Goal: Transaction & Acquisition: Purchase product/service

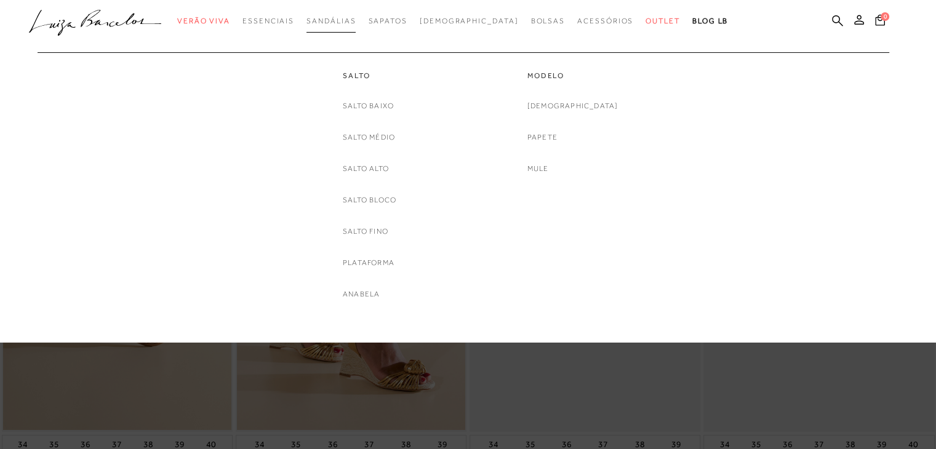
click at [356, 18] on span "Sandálias" at bounding box center [330, 21] width 49 height 9
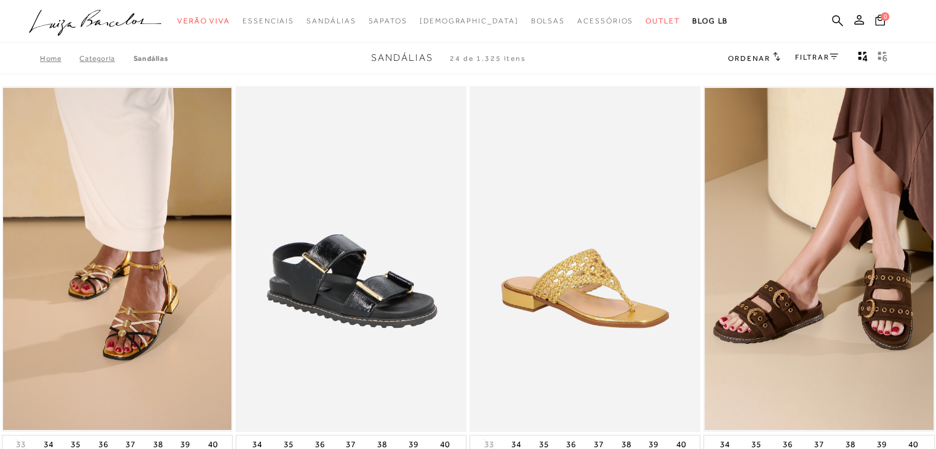
click at [825, 50] on div "FILTRAR" at bounding box center [816, 58] width 43 height 16
click at [825, 58] on link "FILTRAR" at bounding box center [816, 57] width 43 height 9
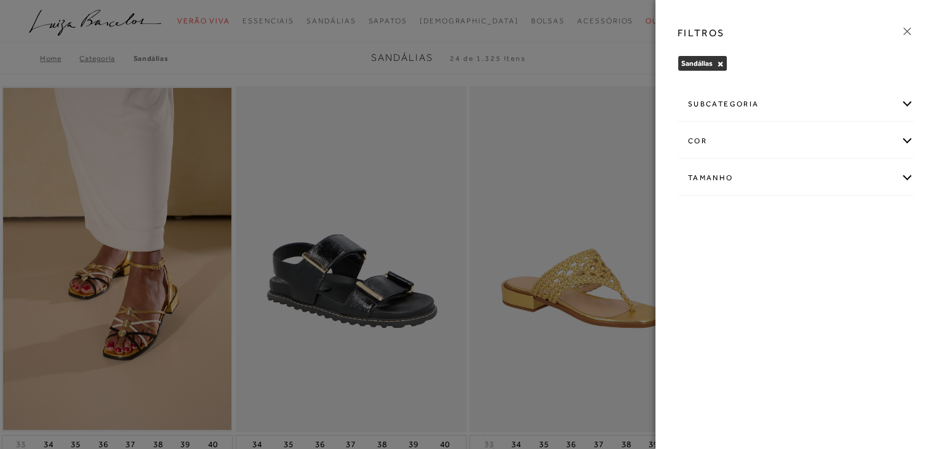
click at [754, 177] on div "Tamanho" at bounding box center [795, 178] width 235 height 33
click at [882, 246] on span "35" at bounding box center [882, 250] width 18 height 9
click at [882, 246] on input "35" at bounding box center [876, 252] width 12 height 12
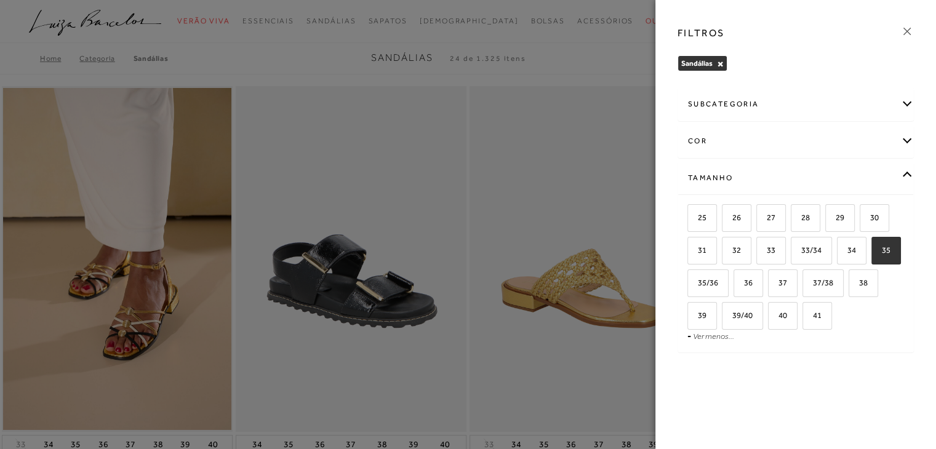
checkbox input "true"
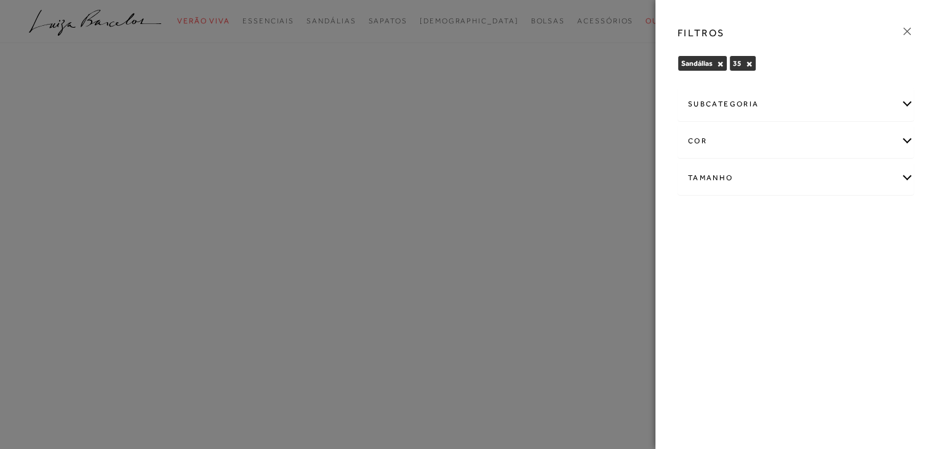
click at [901, 26] on icon at bounding box center [907, 32] width 14 height 14
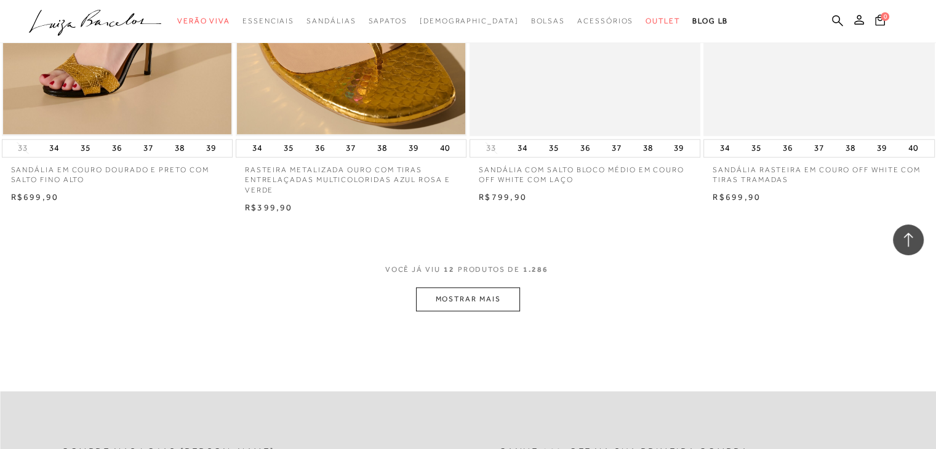
scroll to position [1174, 0]
click at [506, 303] on button "MOSTRAR MAIS" at bounding box center [467, 299] width 103 height 24
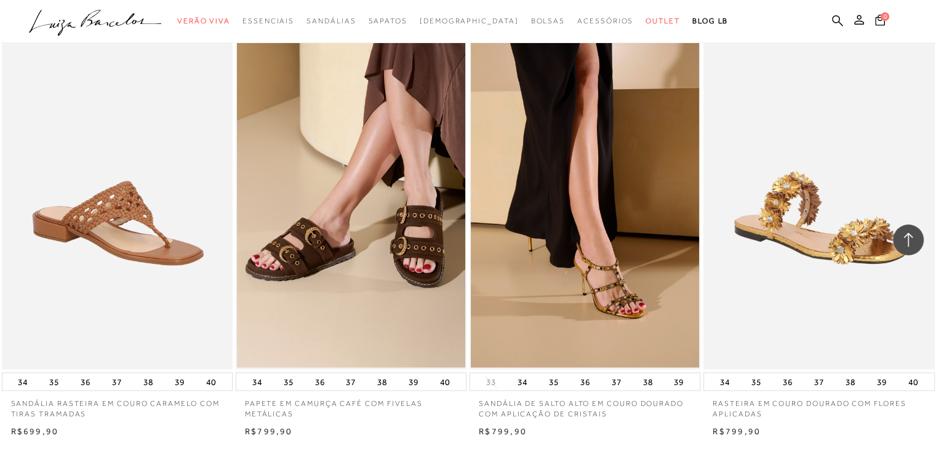
scroll to position [2545, 0]
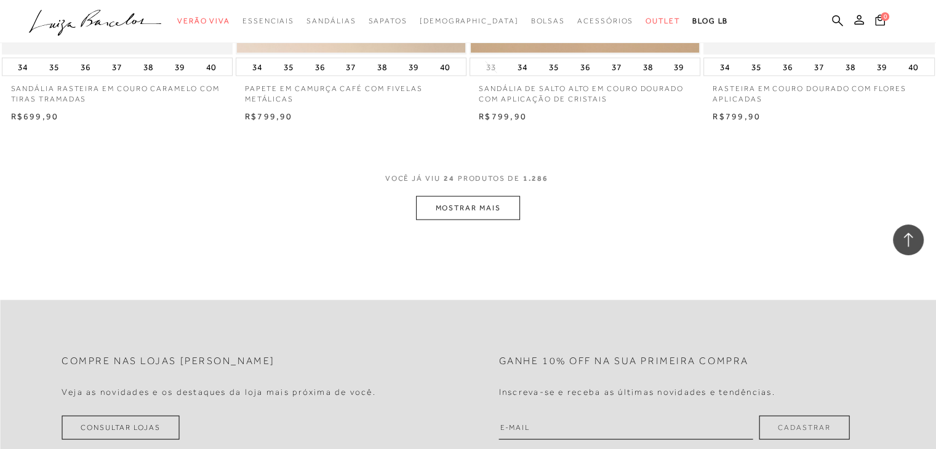
click at [465, 212] on button "MOSTRAR MAIS" at bounding box center [467, 208] width 103 height 24
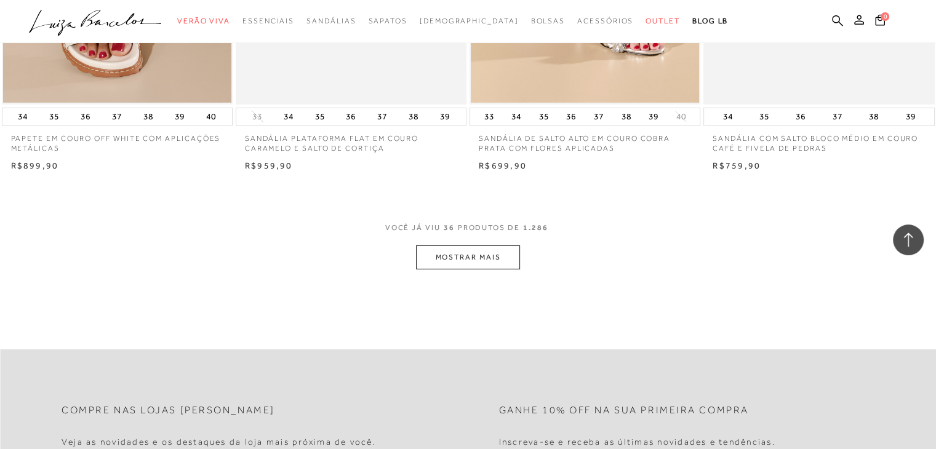
scroll to position [3906, 0]
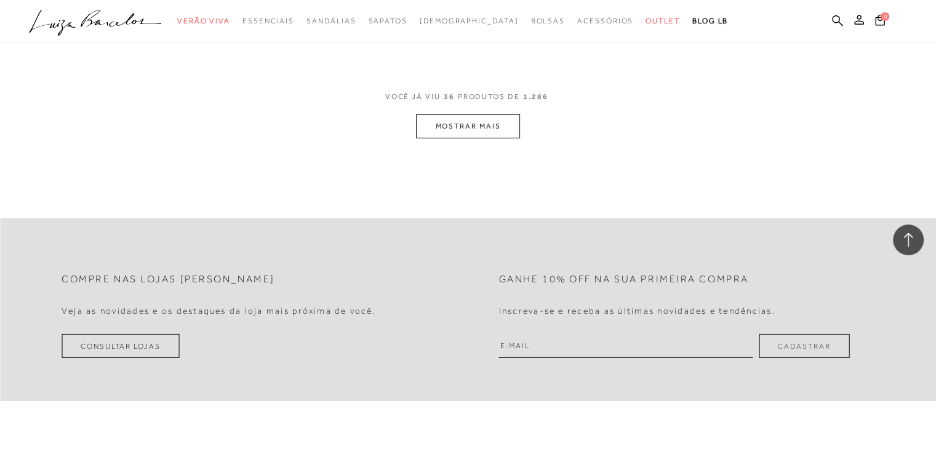
click at [480, 121] on button "MOSTRAR MAIS" at bounding box center [467, 126] width 103 height 24
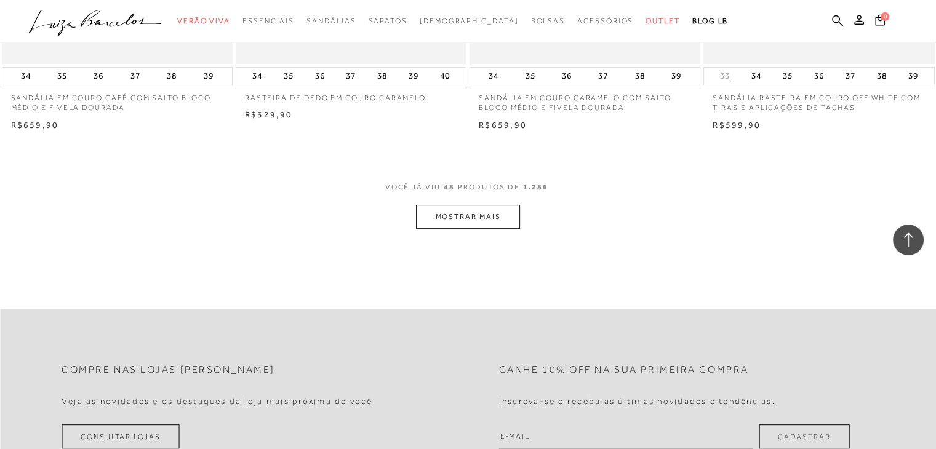
scroll to position [5107, 0]
click at [455, 216] on button "MOSTRAR MAIS" at bounding box center [467, 216] width 103 height 24
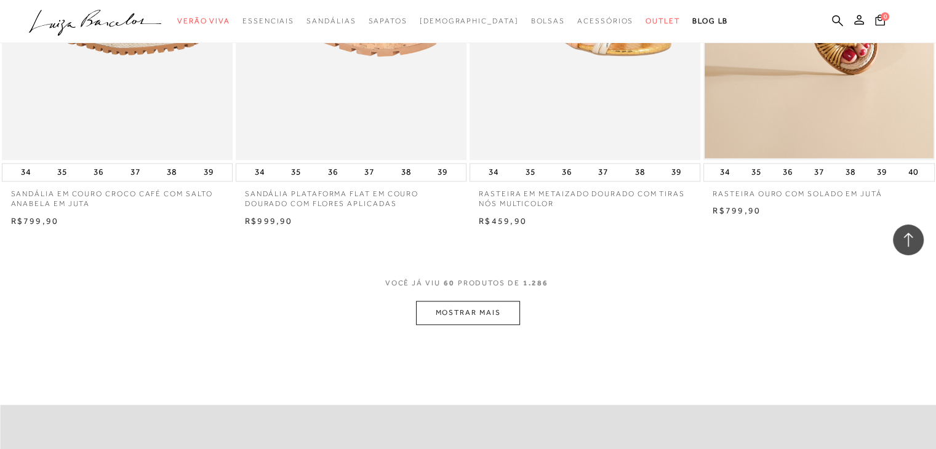
scroll to position [6299, 0]
click at [500, 302] on button "MOSTRAR MAIS" at bounding box center [467, 313] width 103 height 24
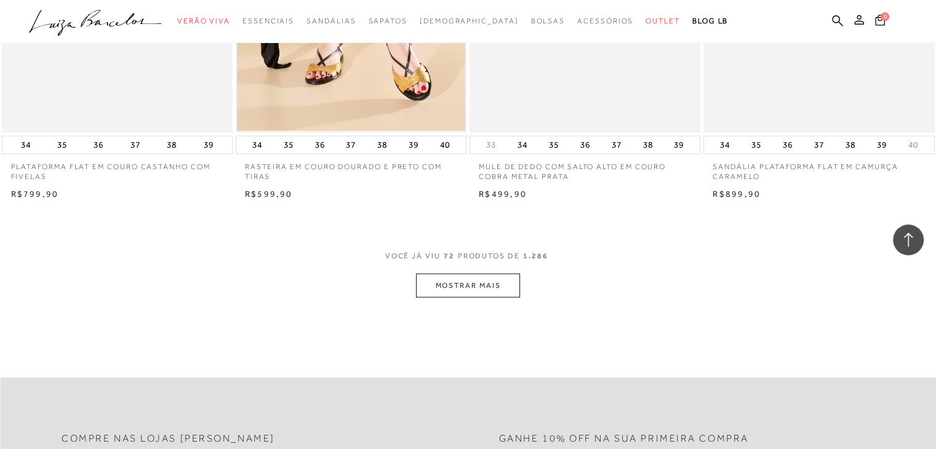
scroll to position [7617, 0]
click at [453, 292] on button "MOSTRAR MAIS" at bounding box center [467, 285] width 103 height 24
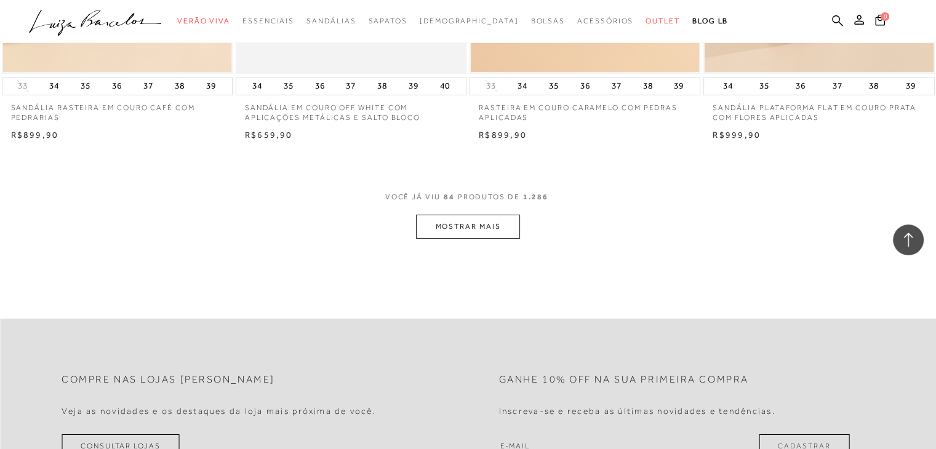
scroll to position [8987, 0]
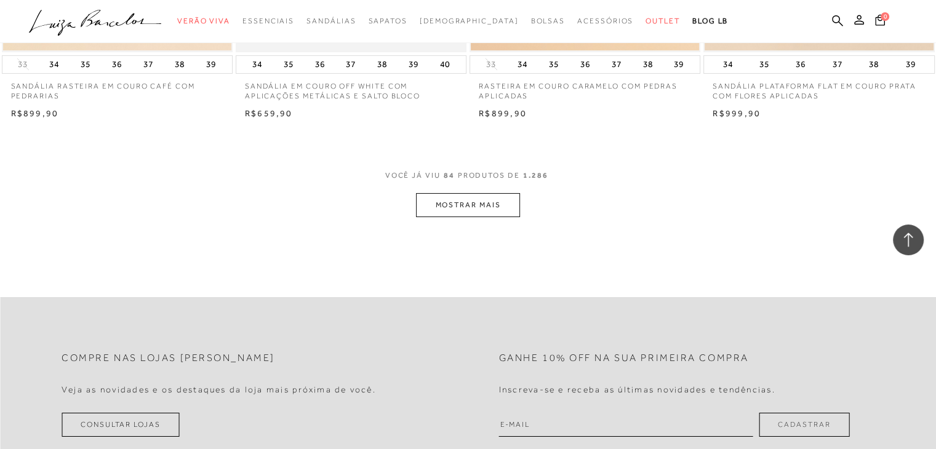
click at [492, 207] on button "MOSTRAR MAIS" at bounding box center [467, 205] width 103 height 24
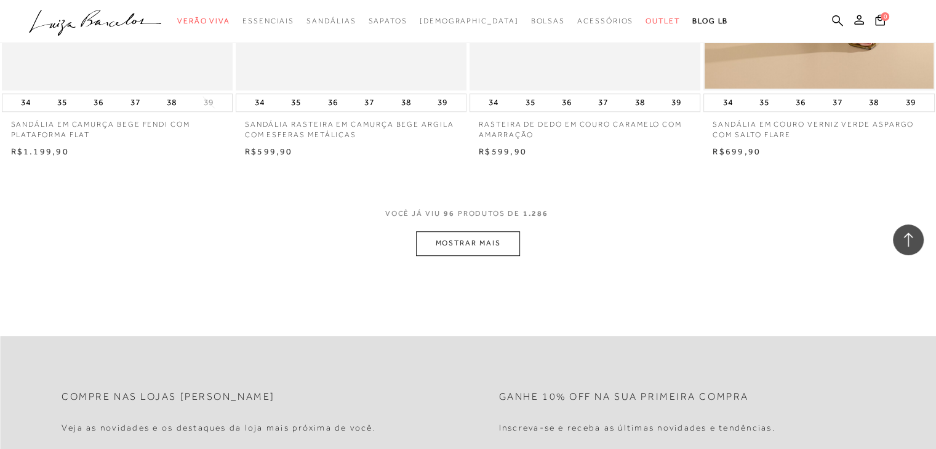
scroll to position [10372, 0]
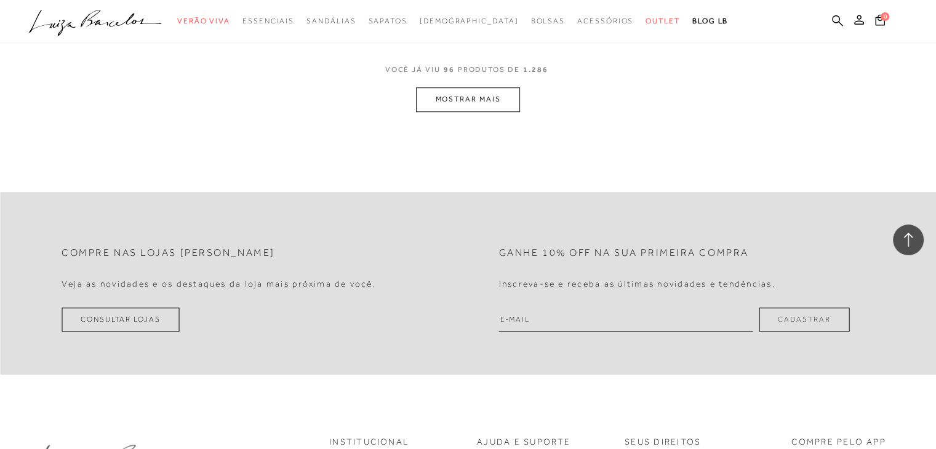
click at [499, 99] on button "MOSTRAR MAIS" at bounding box center [467, 99] width 103 height 24
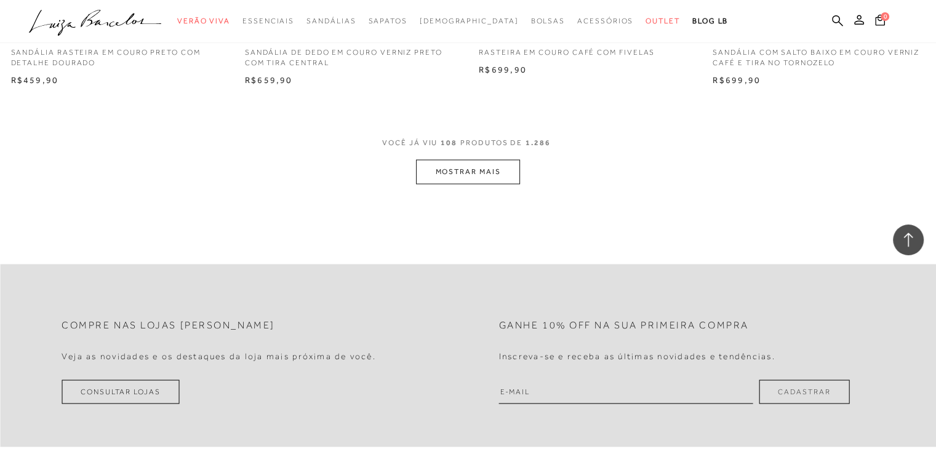
scroll to position [11580, 0]
click at [497, 171] on button "MOSTRAR MAIS" at bounding box center [467, 170] width 103 height 24
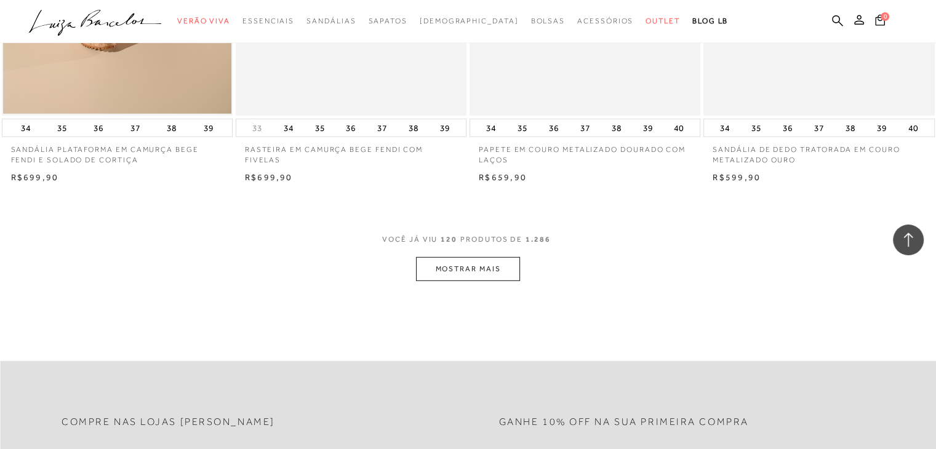
scroll to position [12763, 0]
click at [455, 273] on button "MOSTRAR MAIS" at bounding box center [467, 268] width 103 height 24
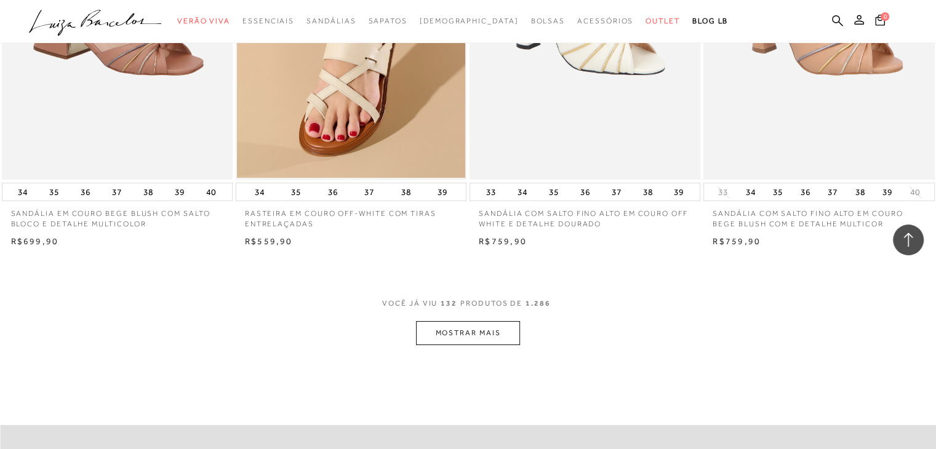
scroll to position [13977, 0]
click at [476, 338] on button "MOSTRAR MAIS" at bounding box center [467, 333] width 103 height 24
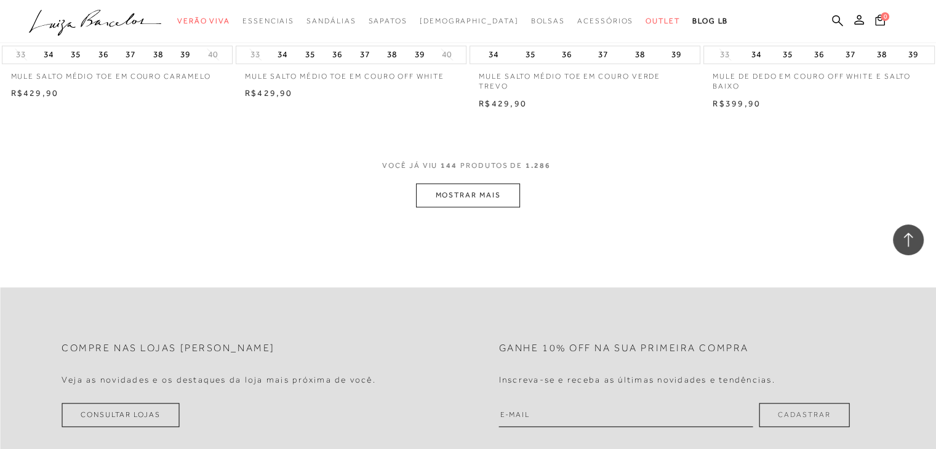
scroll to position [15395, 0]
click at [495, 188] on button "MOSTRAR MAIS" at bounding box center [467, 195] width 103 height 24
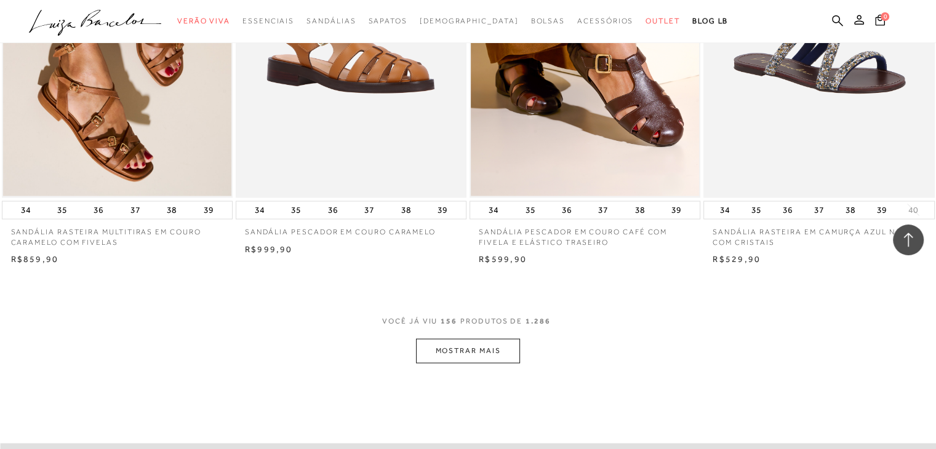
scroll to position [16525, 0]
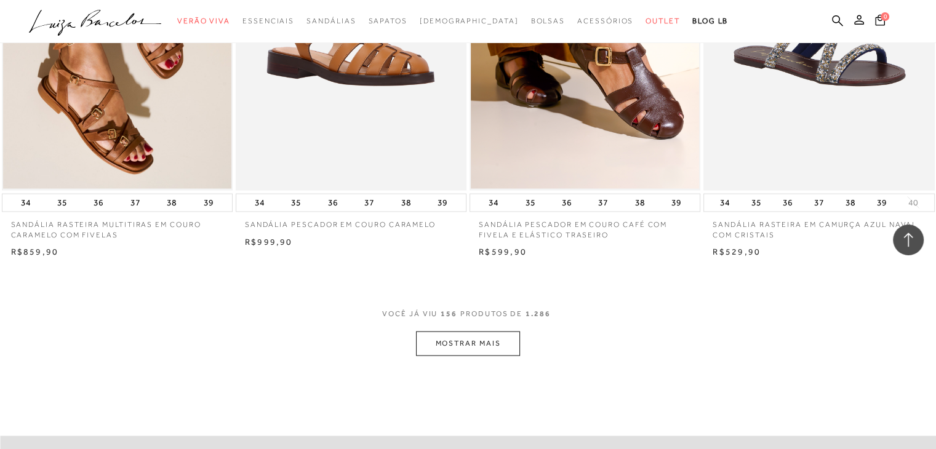
click at [452, 350] on button "MOSTRAR MAIS" at bounding box center [467, 344] width 103 height 24
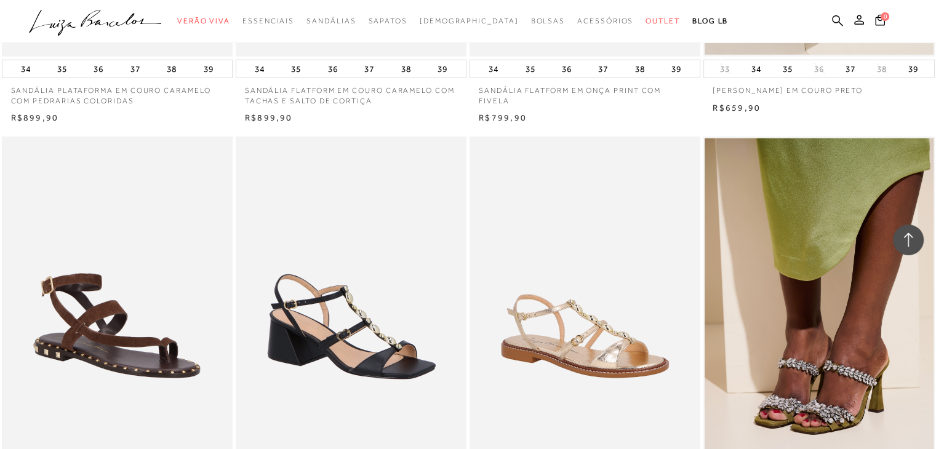
scroll to position [17520, 0]
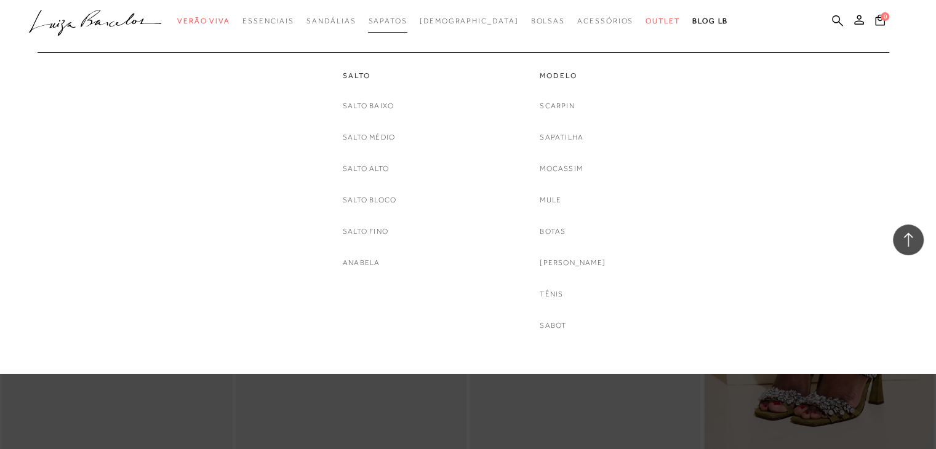
click at [404, 18] on span "Sapatos" at bounding box center [387, 21] width 39 height 9
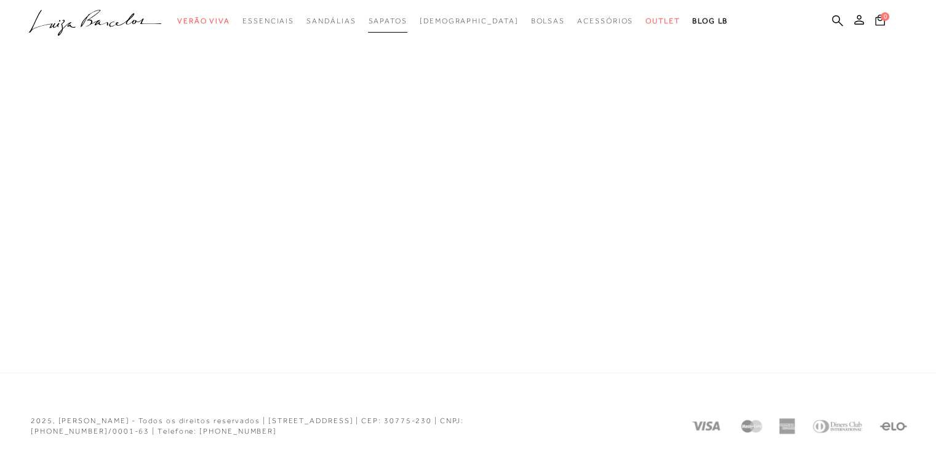
scroll to position [182, 0]
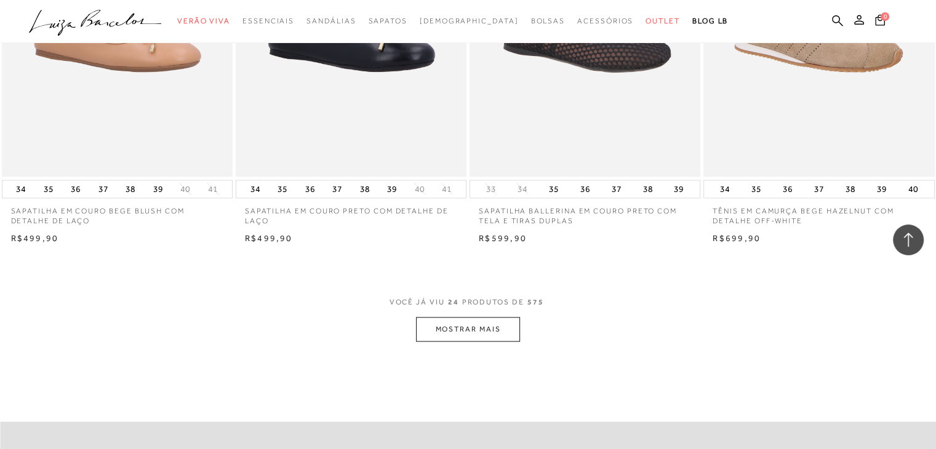
scroll to position [2394, 0]
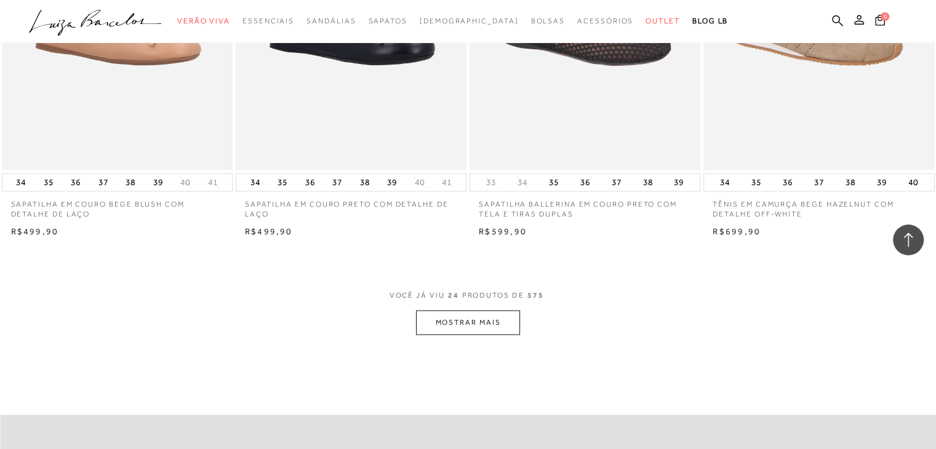
click at [468, 316] on button "MOSTRAR MAIS" at bounding box center [467, 323] width 103 height 24
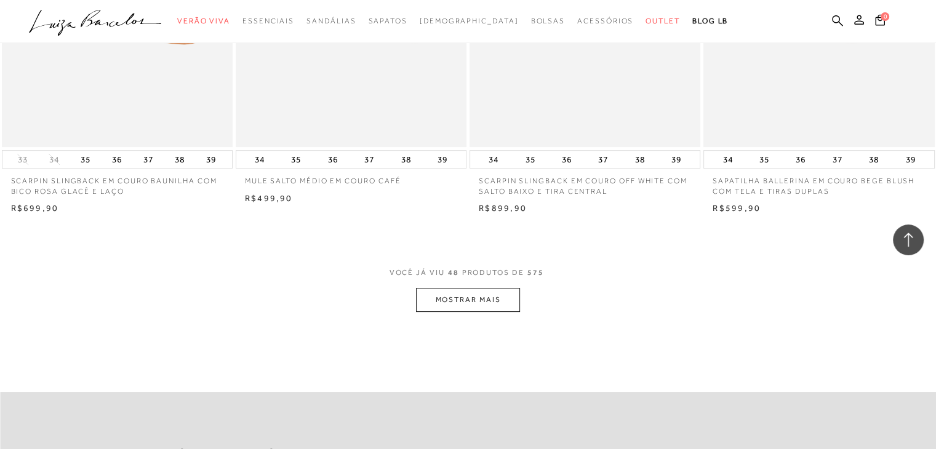
scroll to position [4988, 0]
click at [463, 287] on button "MOSTRAR MAIS" at bounding box center [467, 299] width 103 height 24
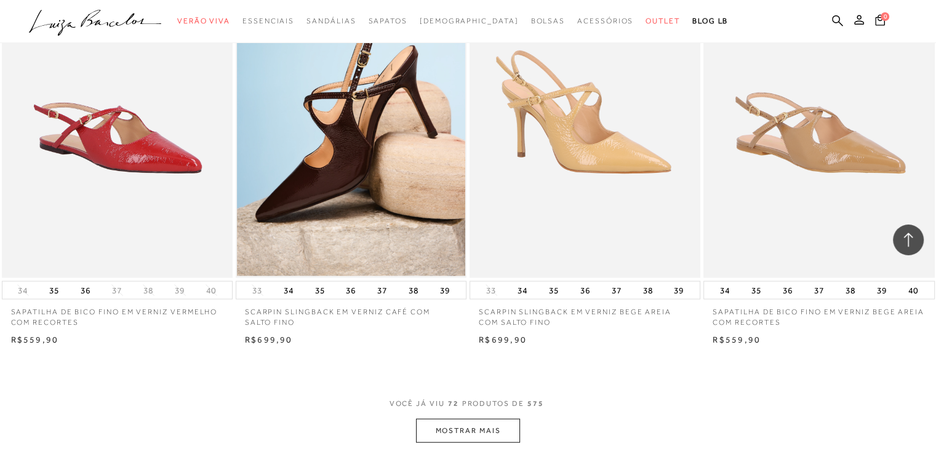
scroll to position [7427, 0]
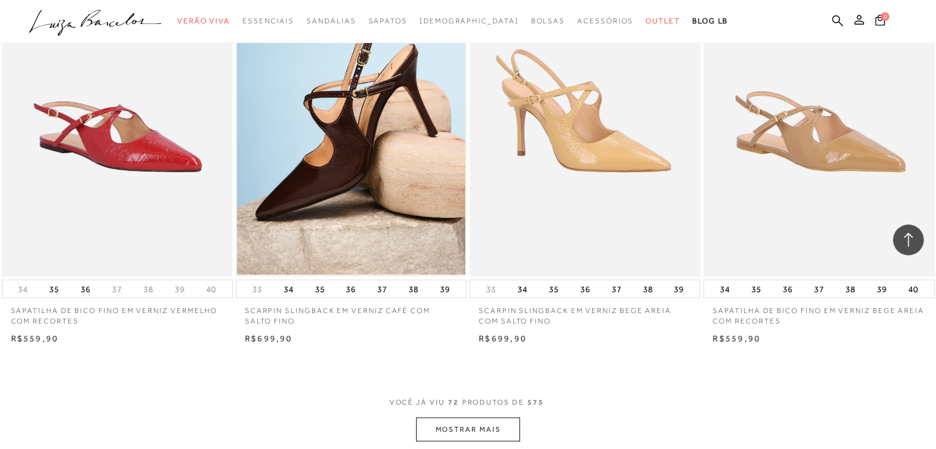
click at [494, 420] on button "MOSTRAR MAIS" at bounding box center [467, 430] width 103 height 24
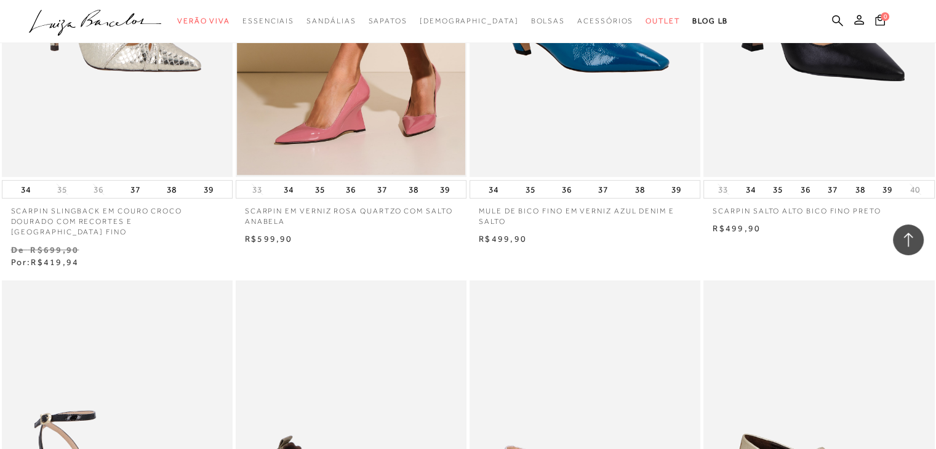
scroll to position [8380, 0]
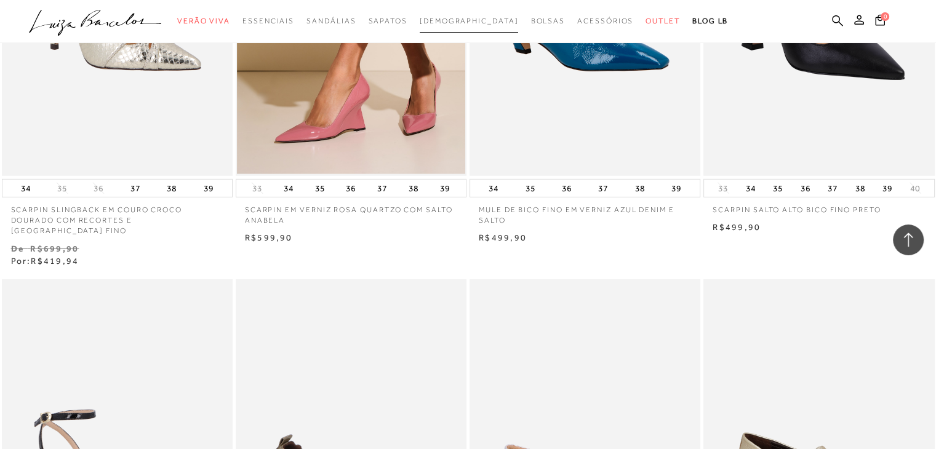
click at [484, 28] on link "[DEMOGRAPHIC_DATA]" at bounding box center [469, 21] width 99 height 23
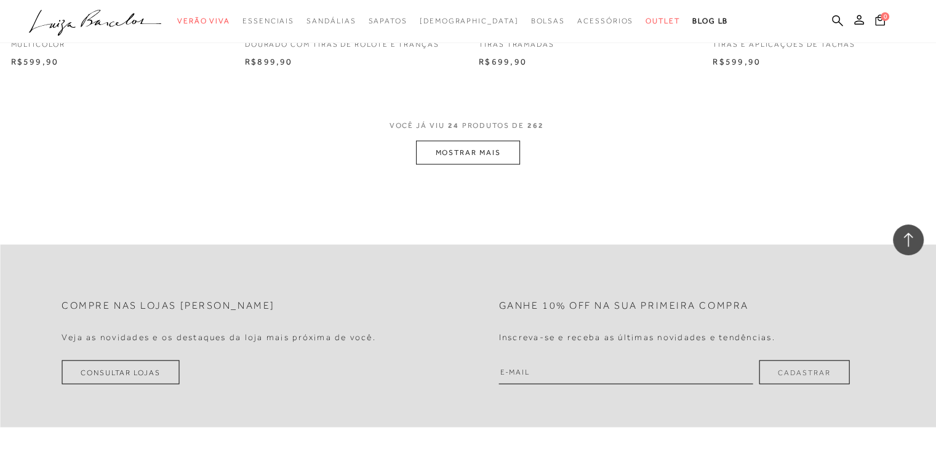
scroll to position [2575, 0]
click at [510, 158] on button "MOSTRAR MAIS" at bounding box center [467, 153] width 103 height 24
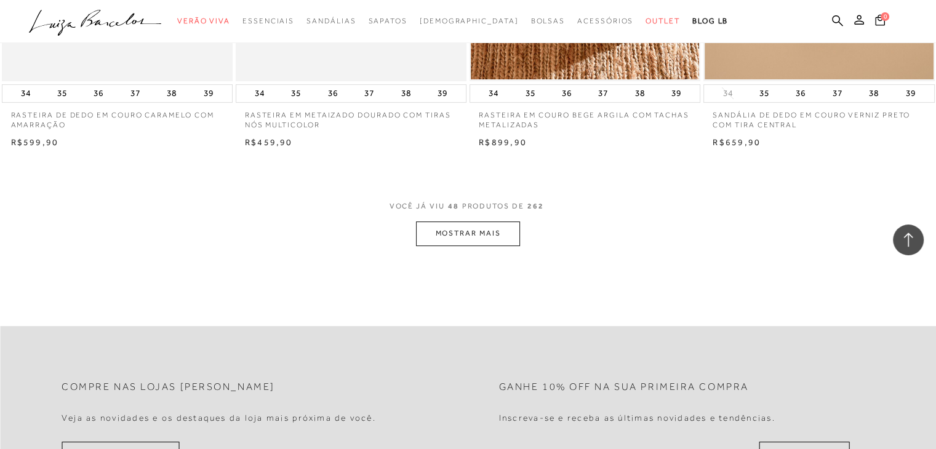
scroll to position [5083, 0]
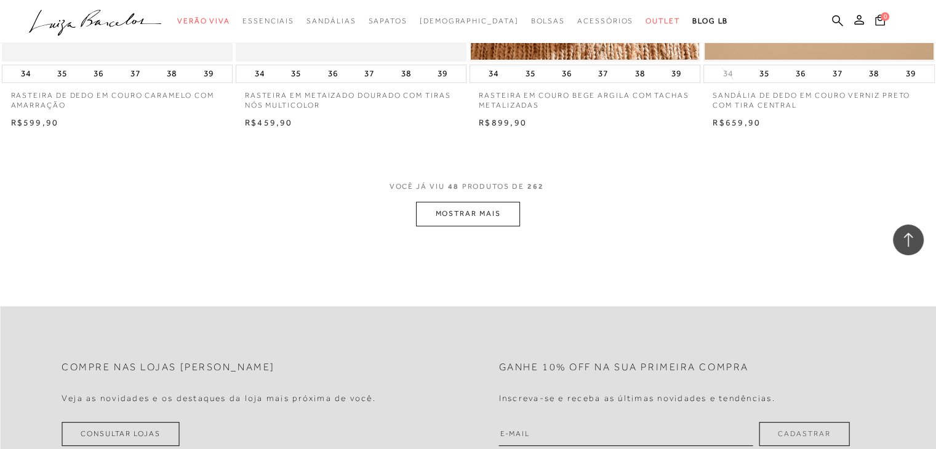
click at [488, 220] on button "MOSTRAR MAIS" at bounding box center [467, 214] width 103 height 24
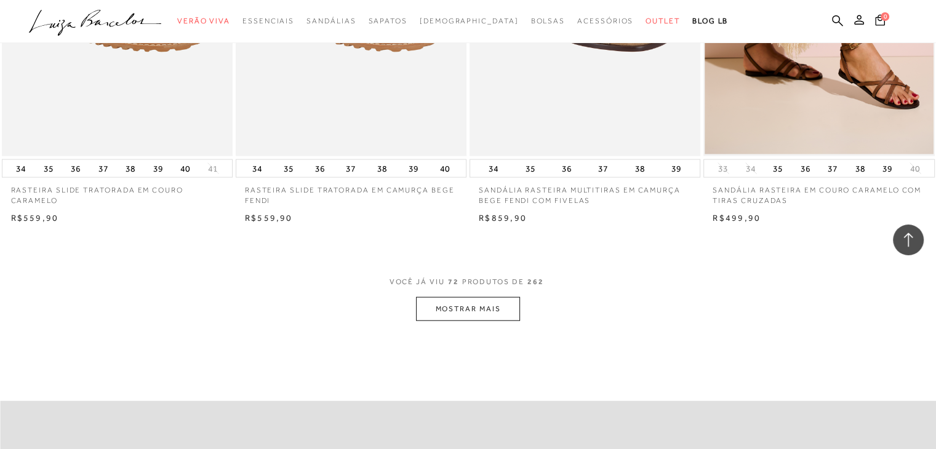
scroll to position [7547, 0]
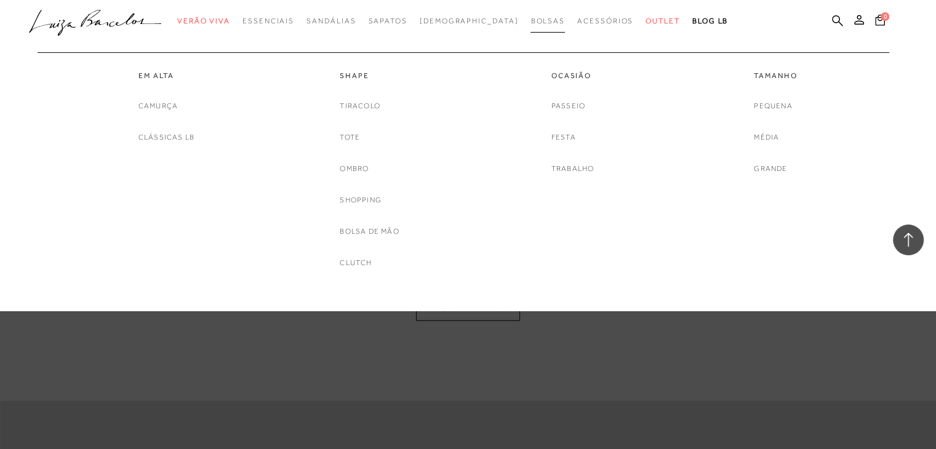
click at [530, 19] on span "Bolsas" at bounding box center [547, 21] width 34 height 9
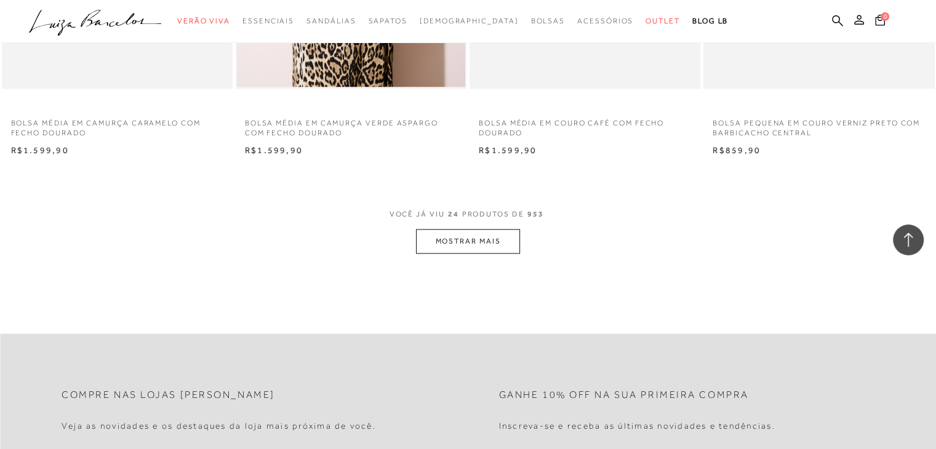
scroll to position [2482, 0]
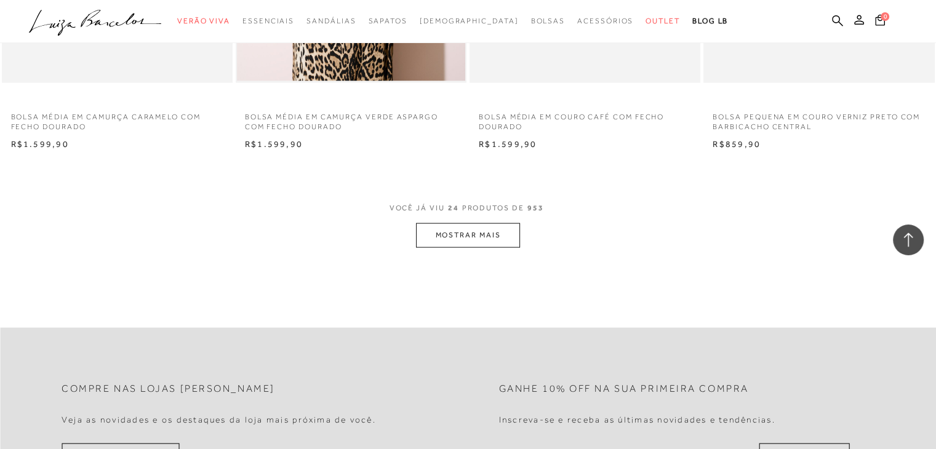
click at [486, 242] on button "MOSTRAR MAIS" at bounding box center [467, 235] width 103 height 24
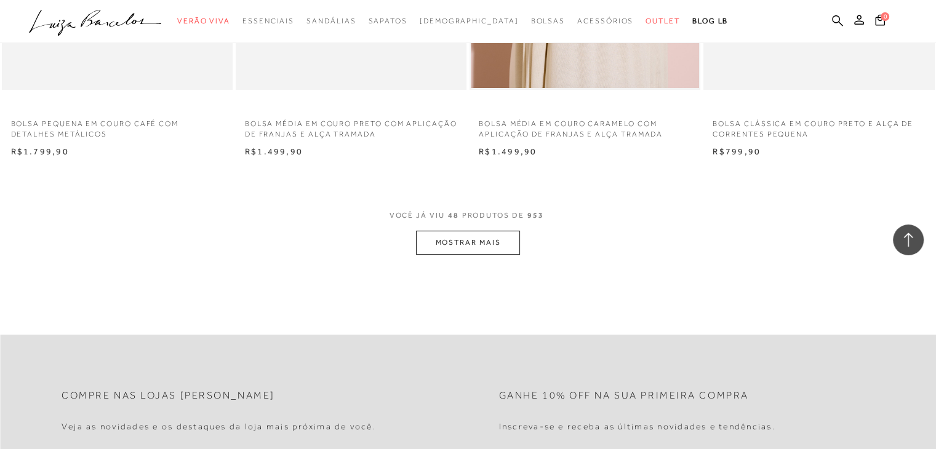
scroll to position [5035, 0]
click at [500, 233] on button "MOSTRAR MAIS" at bounding box center [467, 242] width 103 height 24
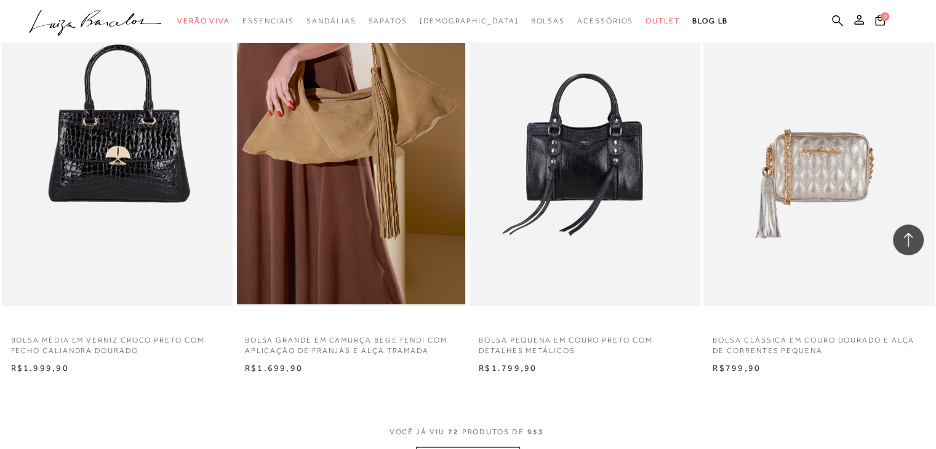
scroll to position [7552, 0]
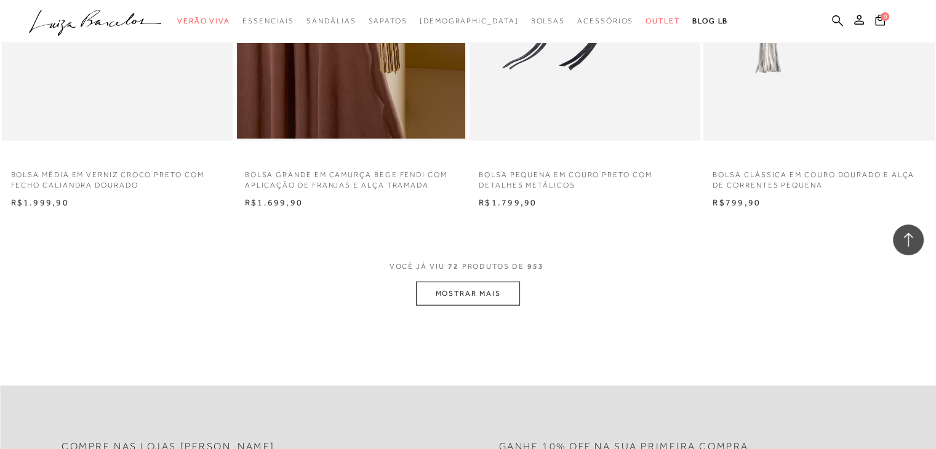
click at [476, 301] on button "MOSTRAR MAIS" at bounding box center [467, 294] width 103 height 24
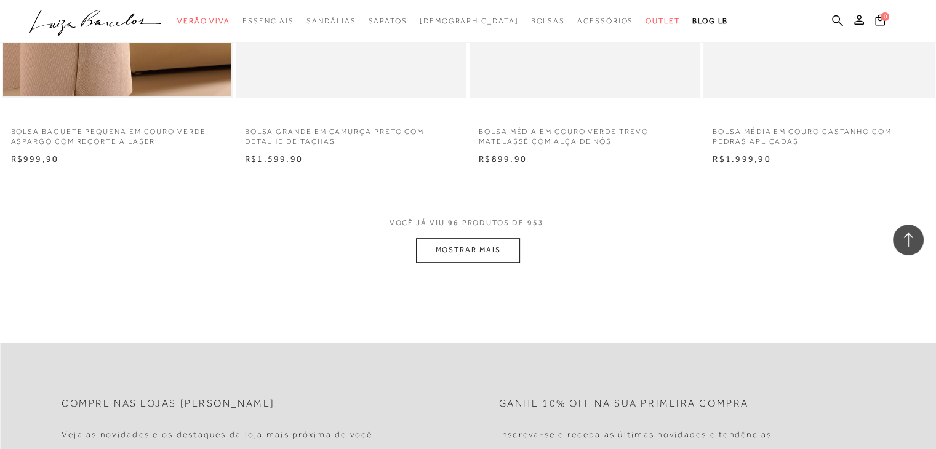
scroll to position [10305, 0]
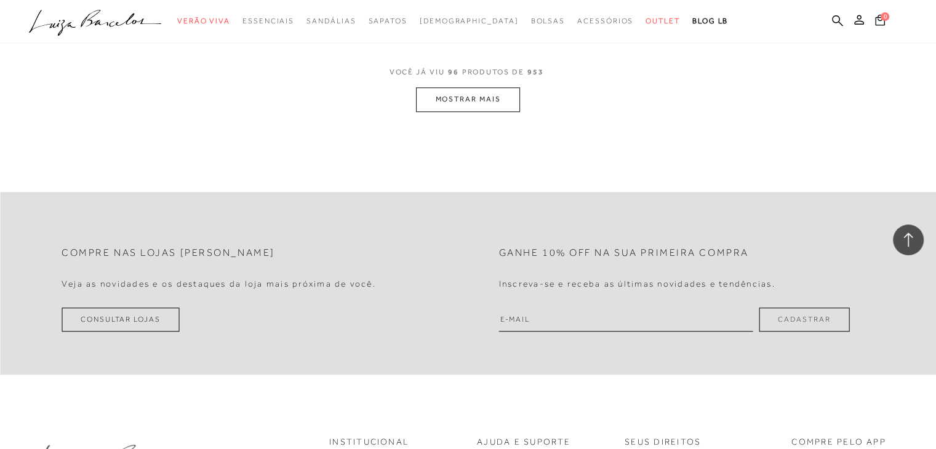
click at [483, 98] on button "MOSTRAR MAIS" at bounding box center [467, 99] width 103 height 24
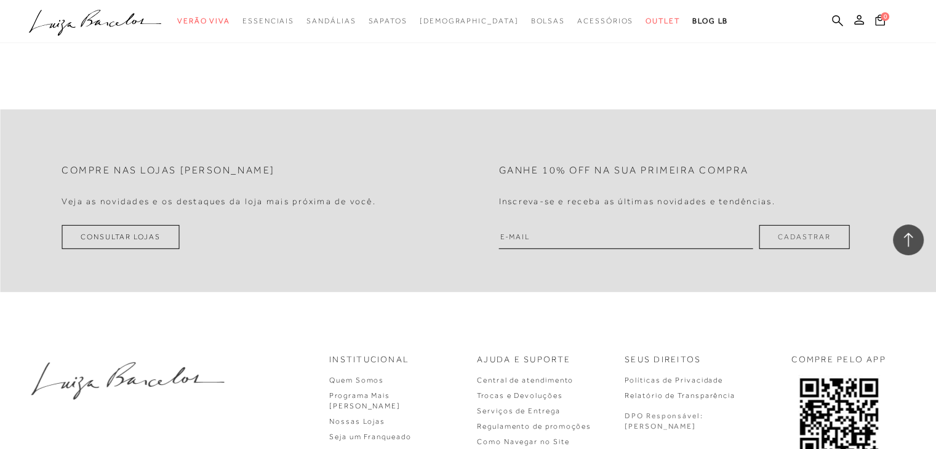
scroll to position [12959, 0]
